Goal: Navigation & Orientation: Find specific page/section

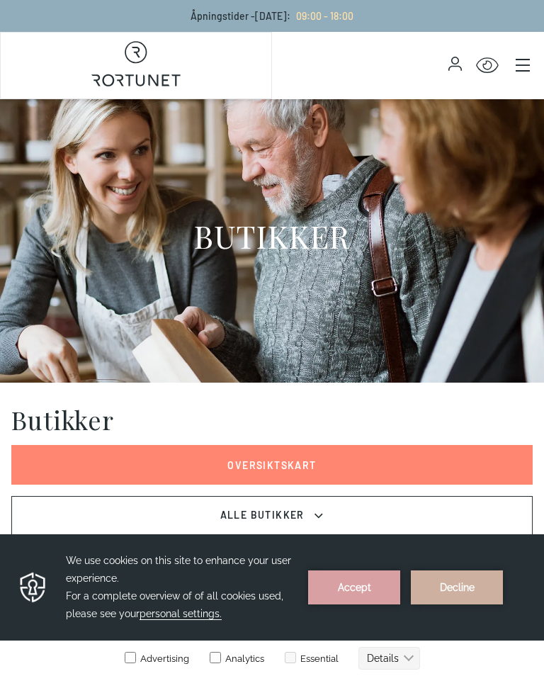
click at [382, 466] on link "Oversiktskart" at bounding box center [272, 465] width 522 height 40
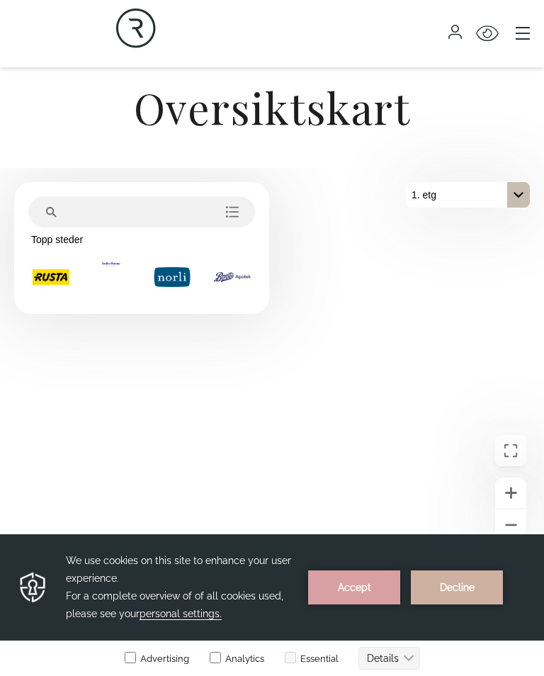
scroll to position [336, 0]
click at [527, 204] on div "På 1. etg. Klikk for å velge en annen etasje." at bounding box center [518, 196] width 23 height 26
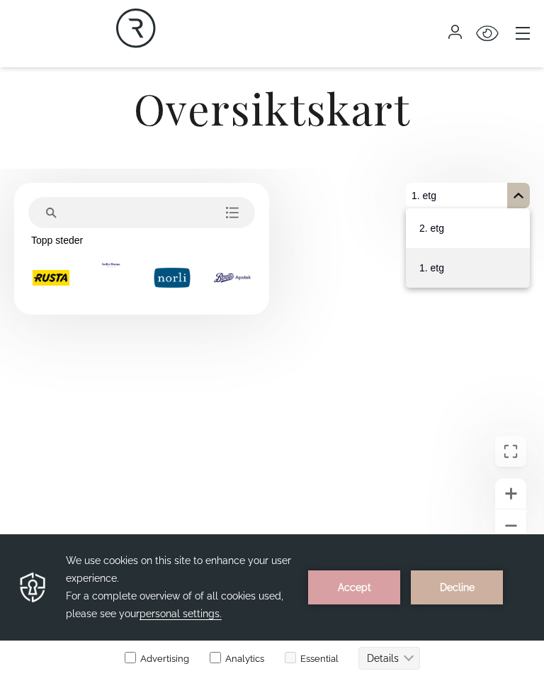
click at [497, 237] on button "2. etg" at bounding box center [468, 228] width 124 height 40
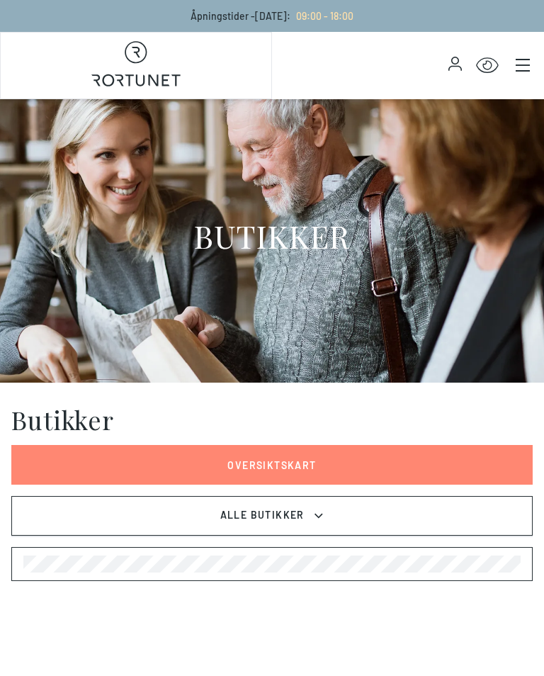
click at [405, 524] on button "Alle Butikker" at bounding box center [272, 516] width 522 height 40
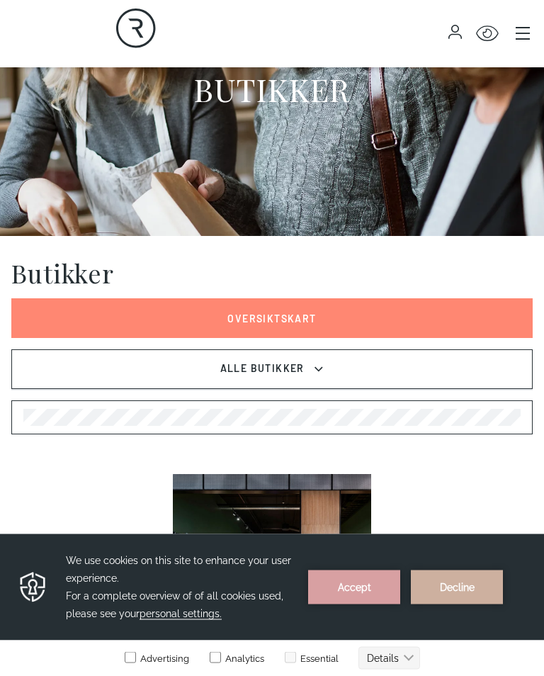
scroll to position [147, 0]
click at [312, 370] on icon at bounding box center [319, 369] width 14 height 17
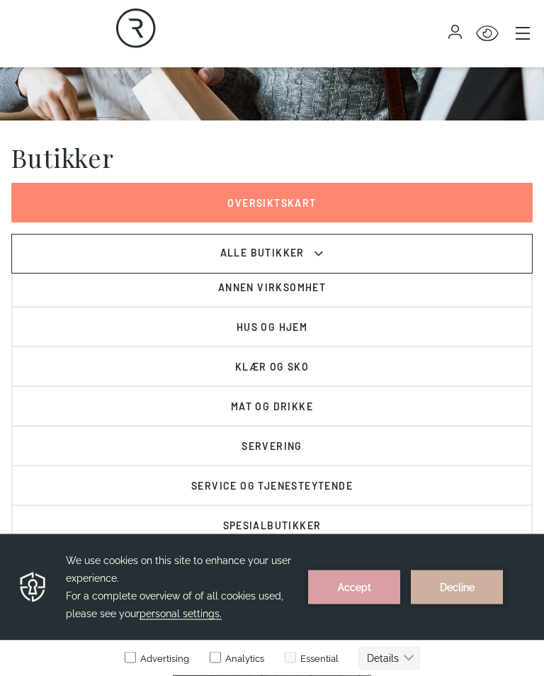
scroll to position [262, 0]
click at [292, 449] on button "Servering" at bounding box center [272, 446] width 520 height 40
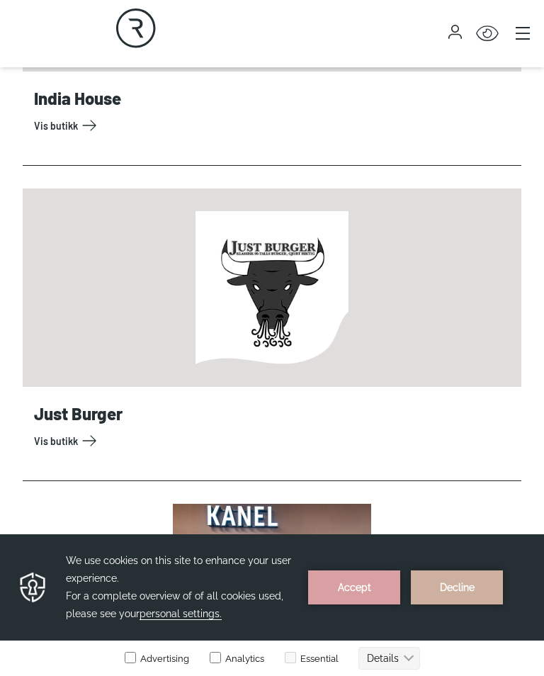
scroll to position [1062, 0]
click at [86, 446] on link "Vis butikk" at bounding box center [275, 441] width 482 height 23
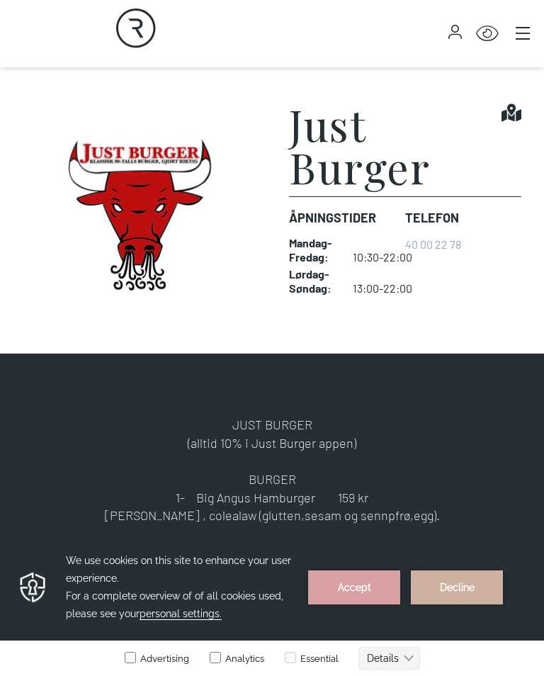
scroll to position [319, 0]
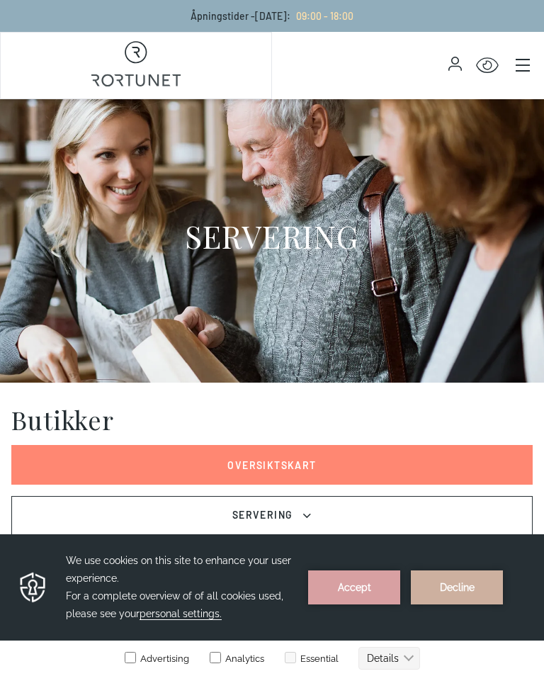
click at [94, 419] on h1 "Butikker" at bounding box center [62, 419] width 103 height 28
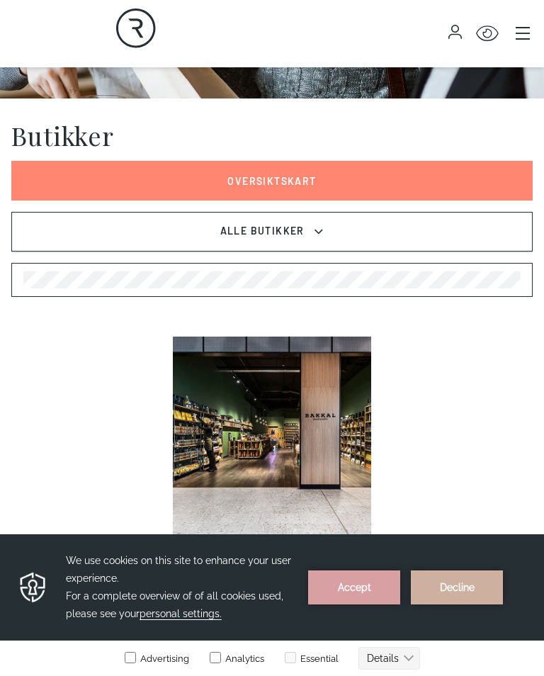
click at [352, 237] on button "Alle Butikker" at bounding box center [272, 232] width 522 height 40
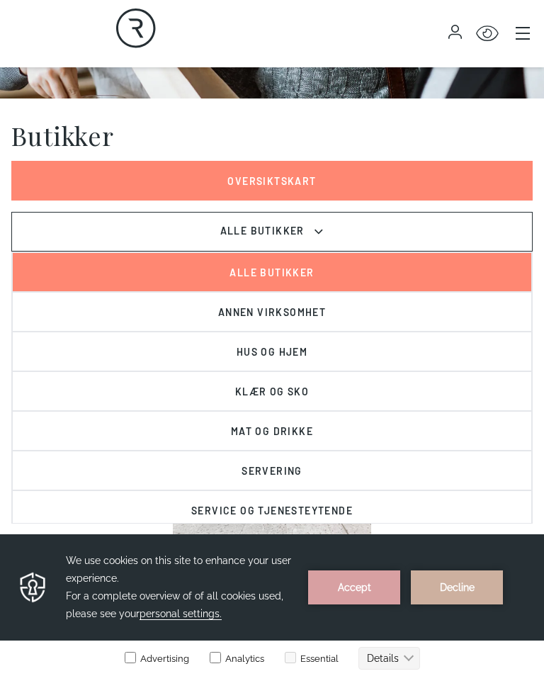
scroll to position [0, 0]
click at [318, 227] on icon at bounding box center [319, 231] width 14 height 17
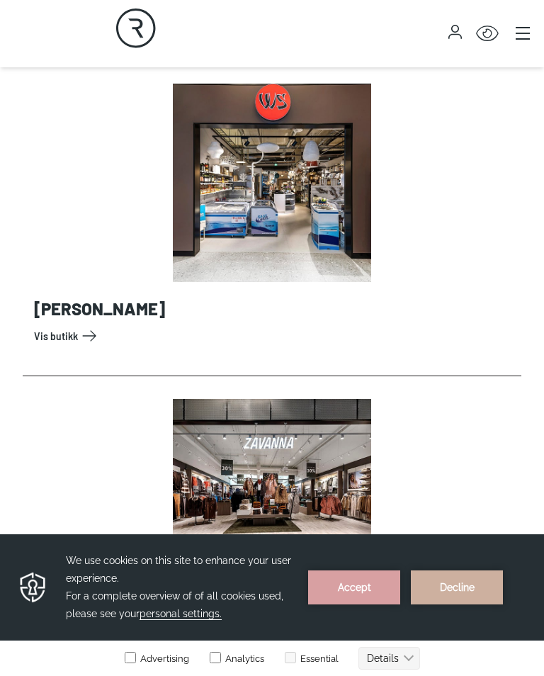
scroll to position [15351, 0]
